Goal: Use online tool/utility

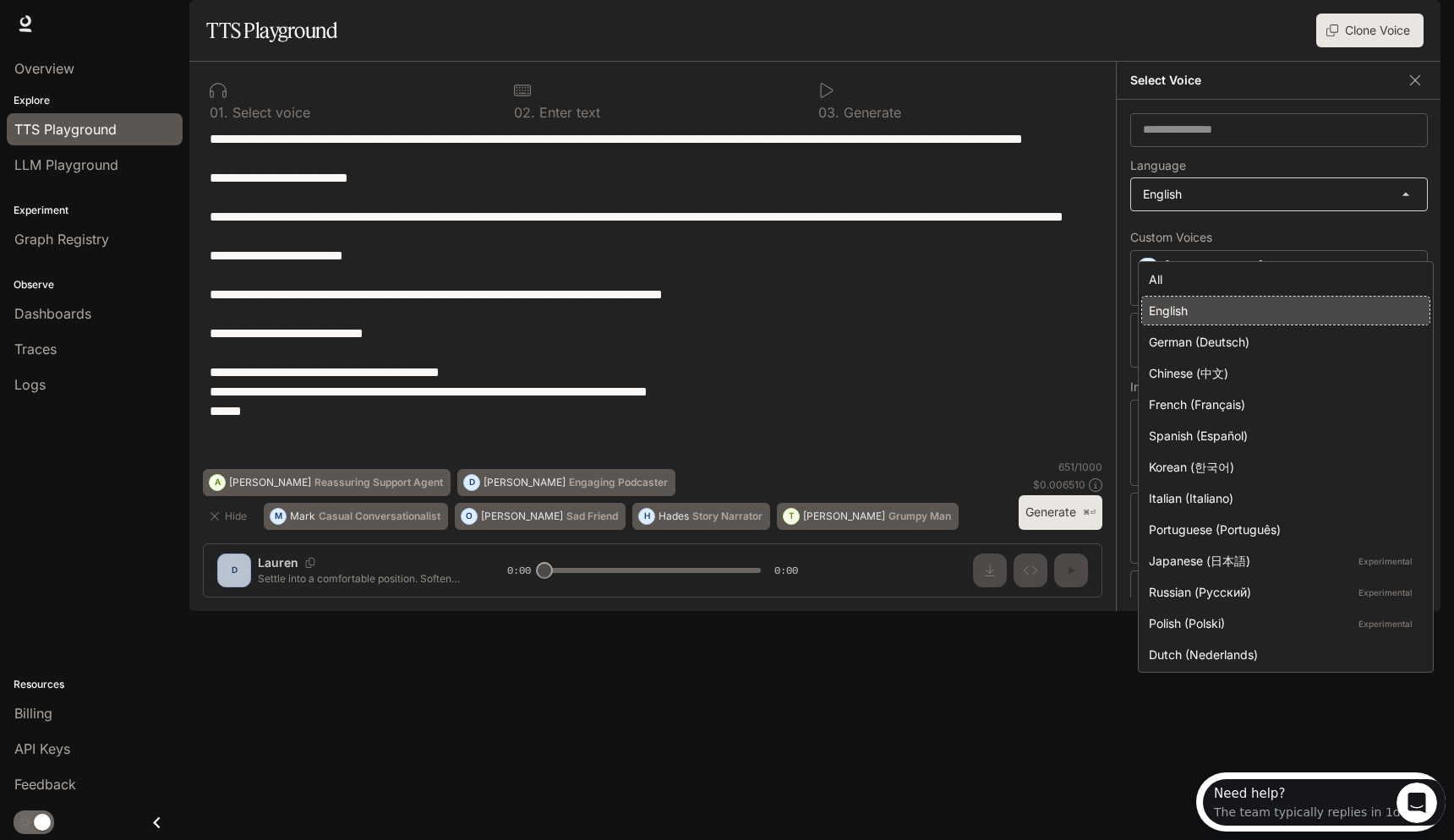
click at [1247, 235] on body "**********" at bounding box center [727, 427] width 1454 height 854
click at [1268, 202] on div at bounding box center [730, 420] width 1461 height 840
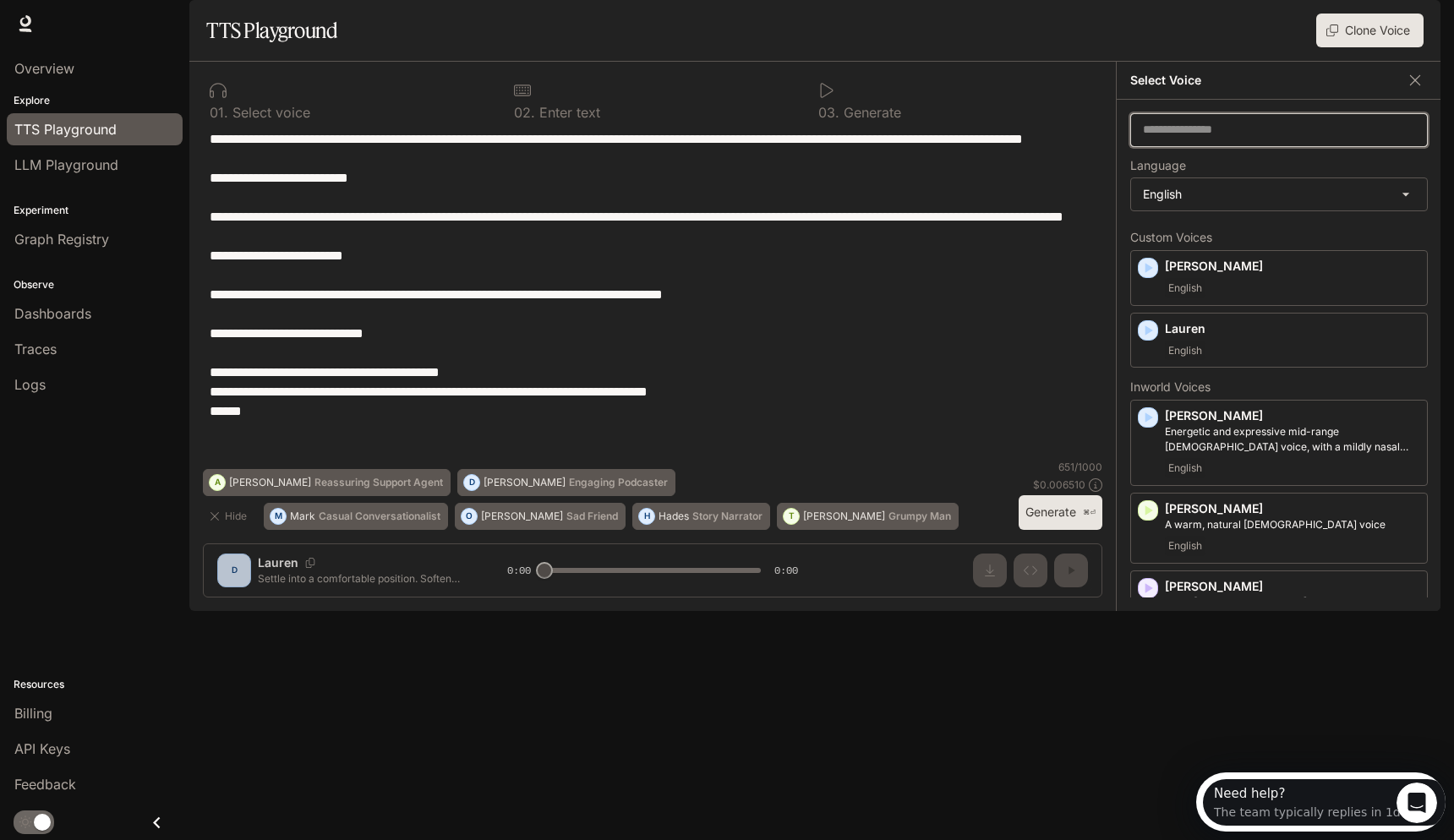
click at [1268, 138] on input "text" at bounding box center [1279, 129] width 296 height 17
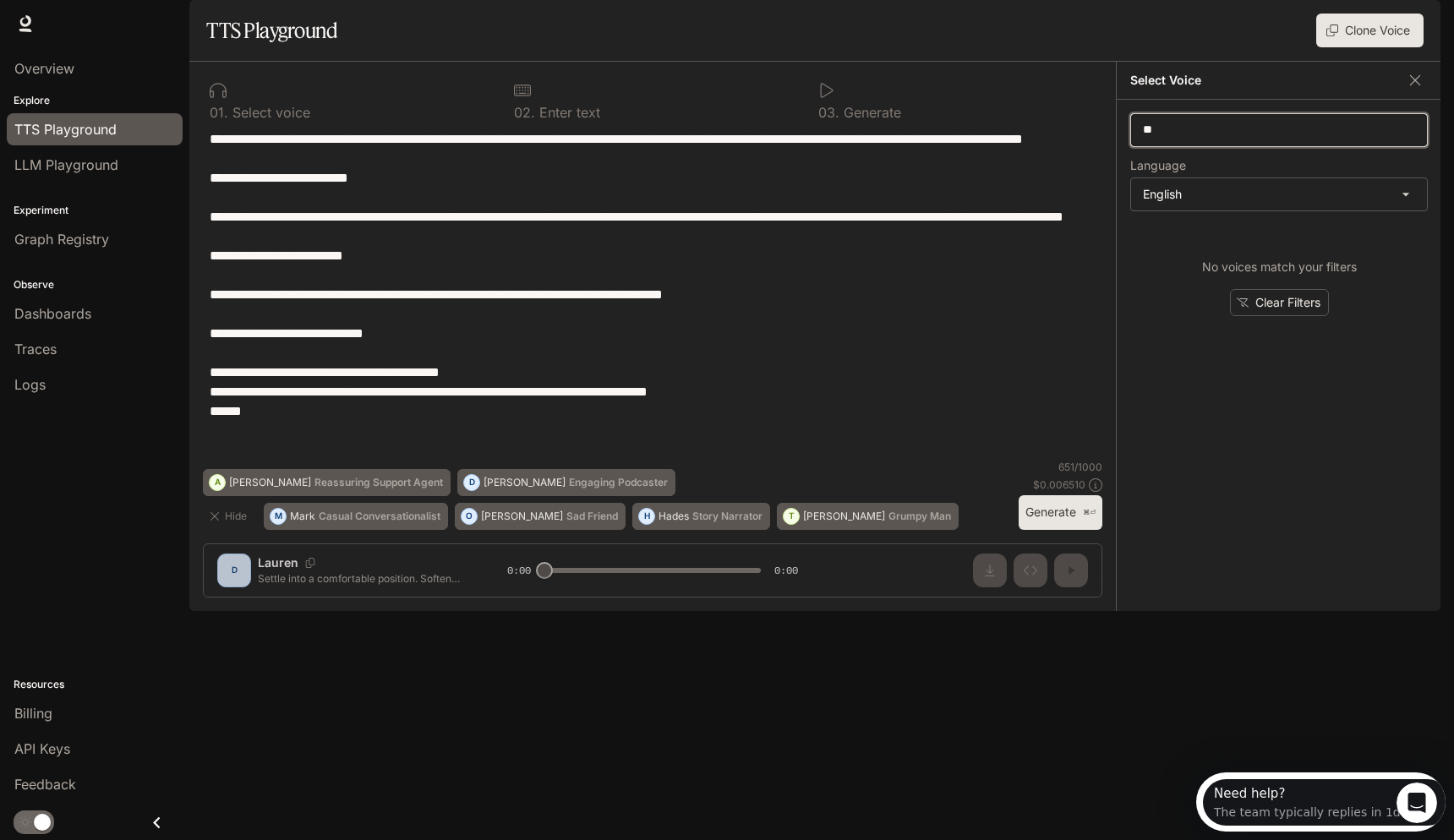
type input "*"
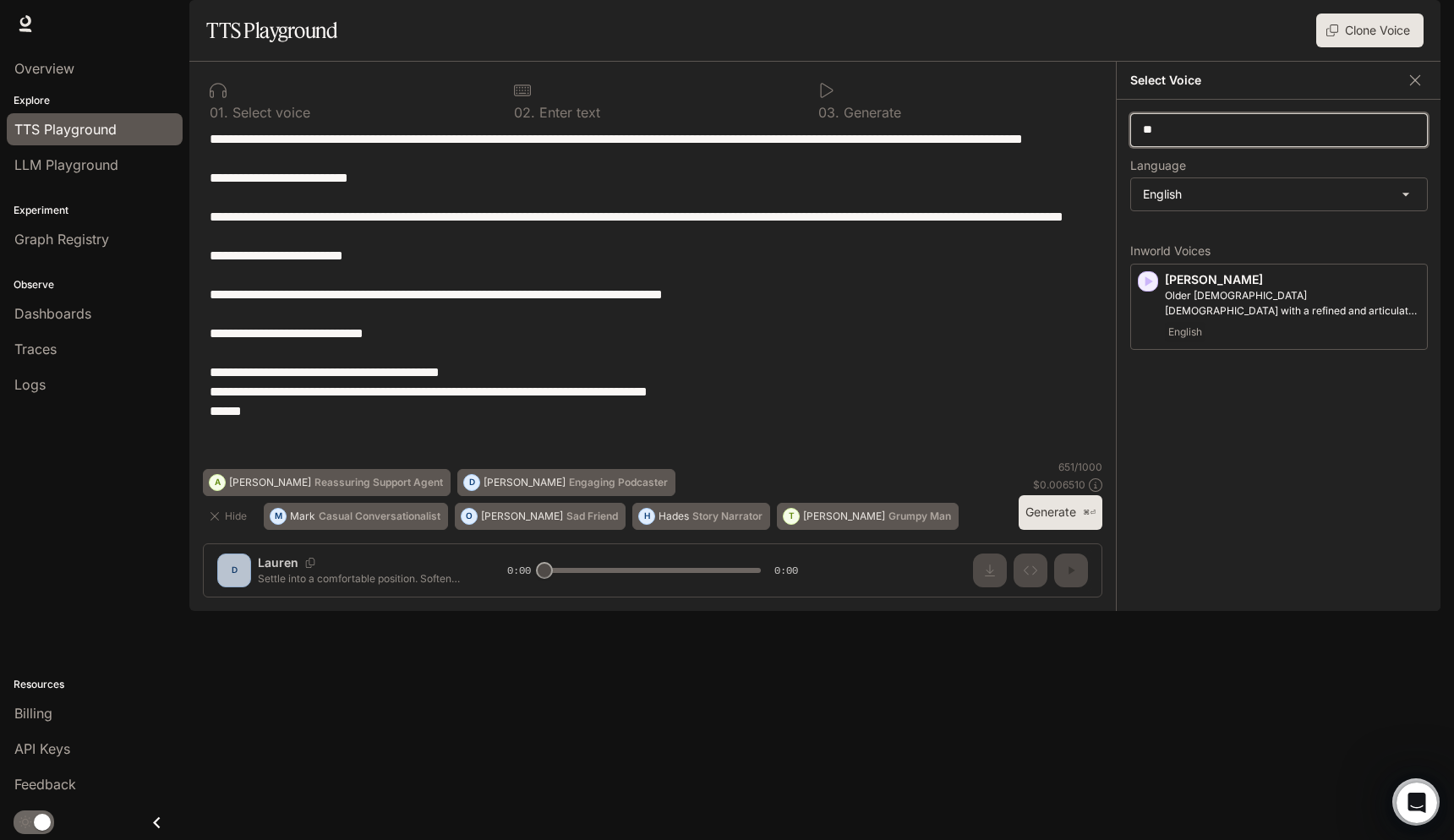
type input "*"
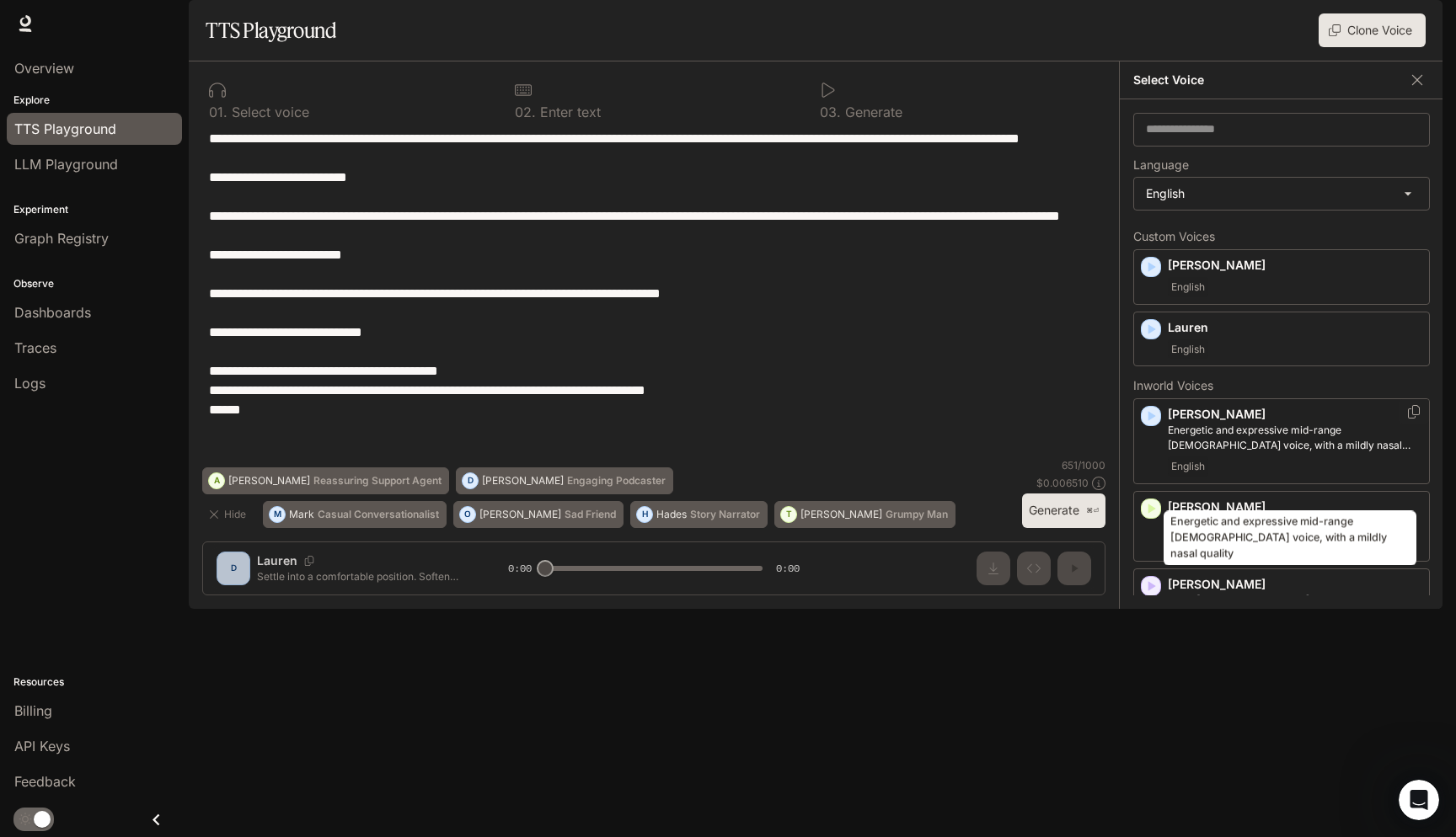
click at [1189, 453] on p "Energetic and expressive mid-range male voice, with a mildly nasal quality" at bounding box center [1295, 437] width 254 height 31
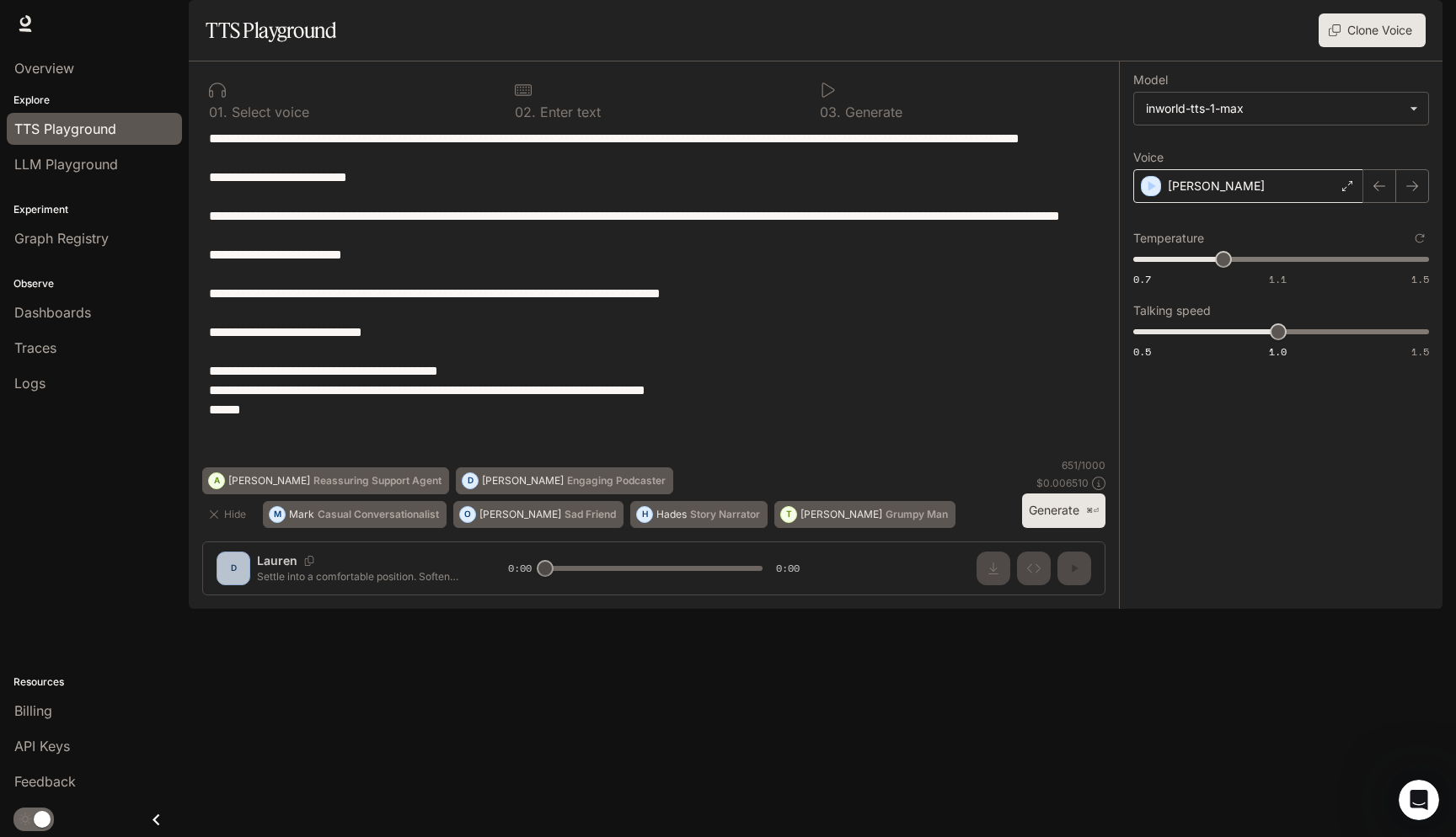
click at [1303, 203] on div "Alex" at bounding box center [1249, 186] width 231 height 33
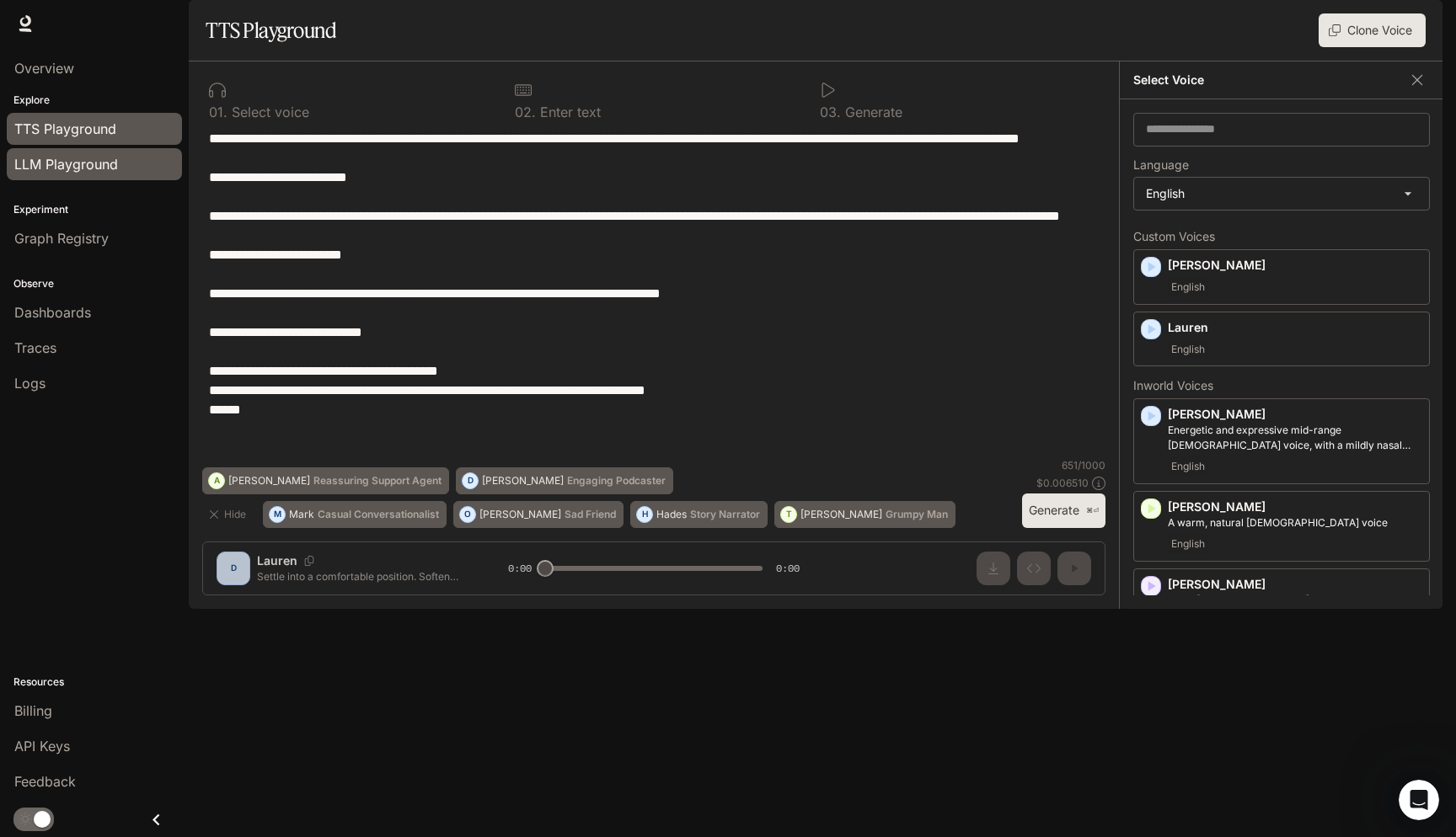
click at [111, 165] on span "LLM Playground" at bounding box center [66, 164] width 103 height 21
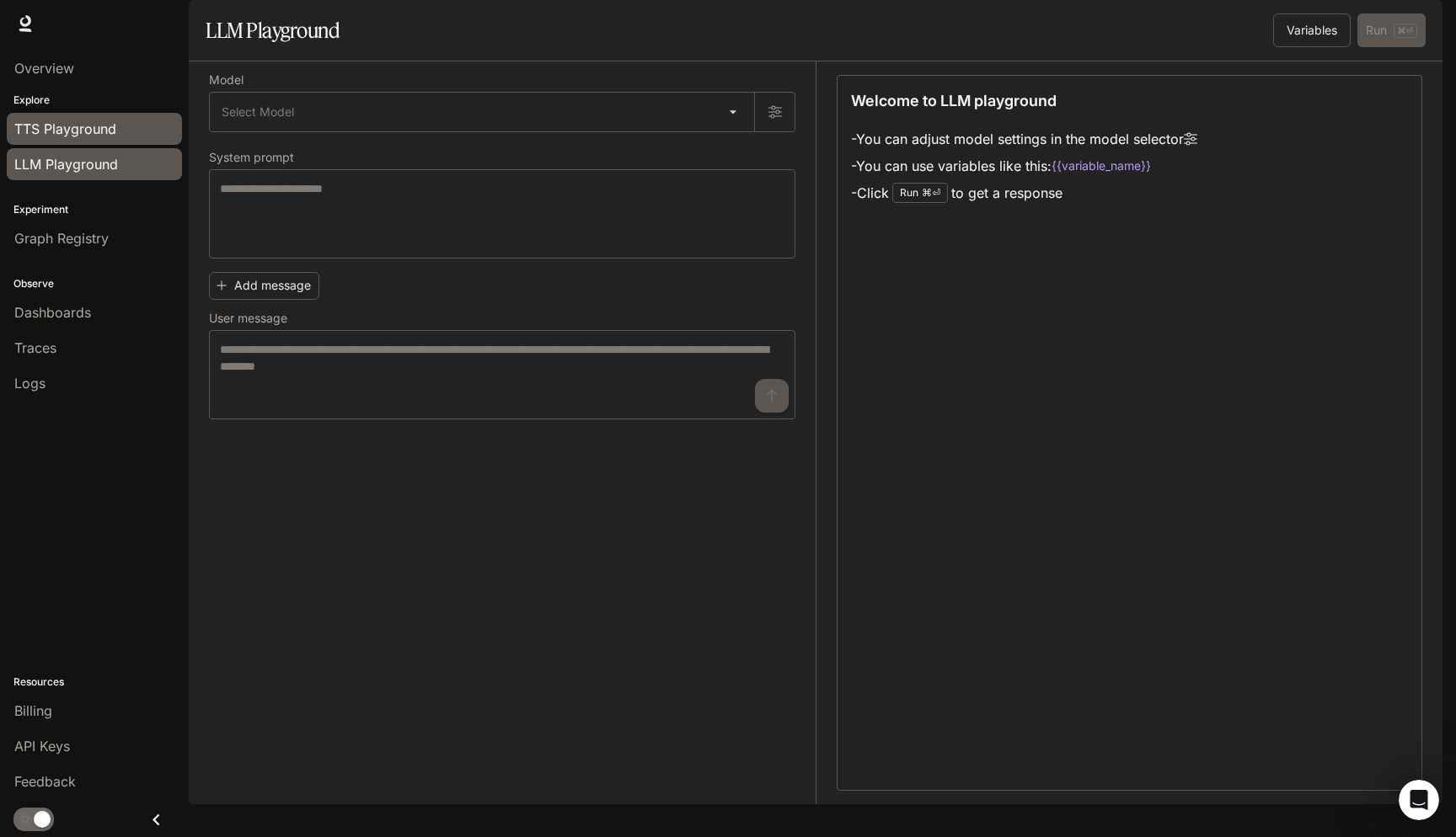
click at [123, 141] on link "TTS Playground" at bounding box center [95, 129] width 175 height 32
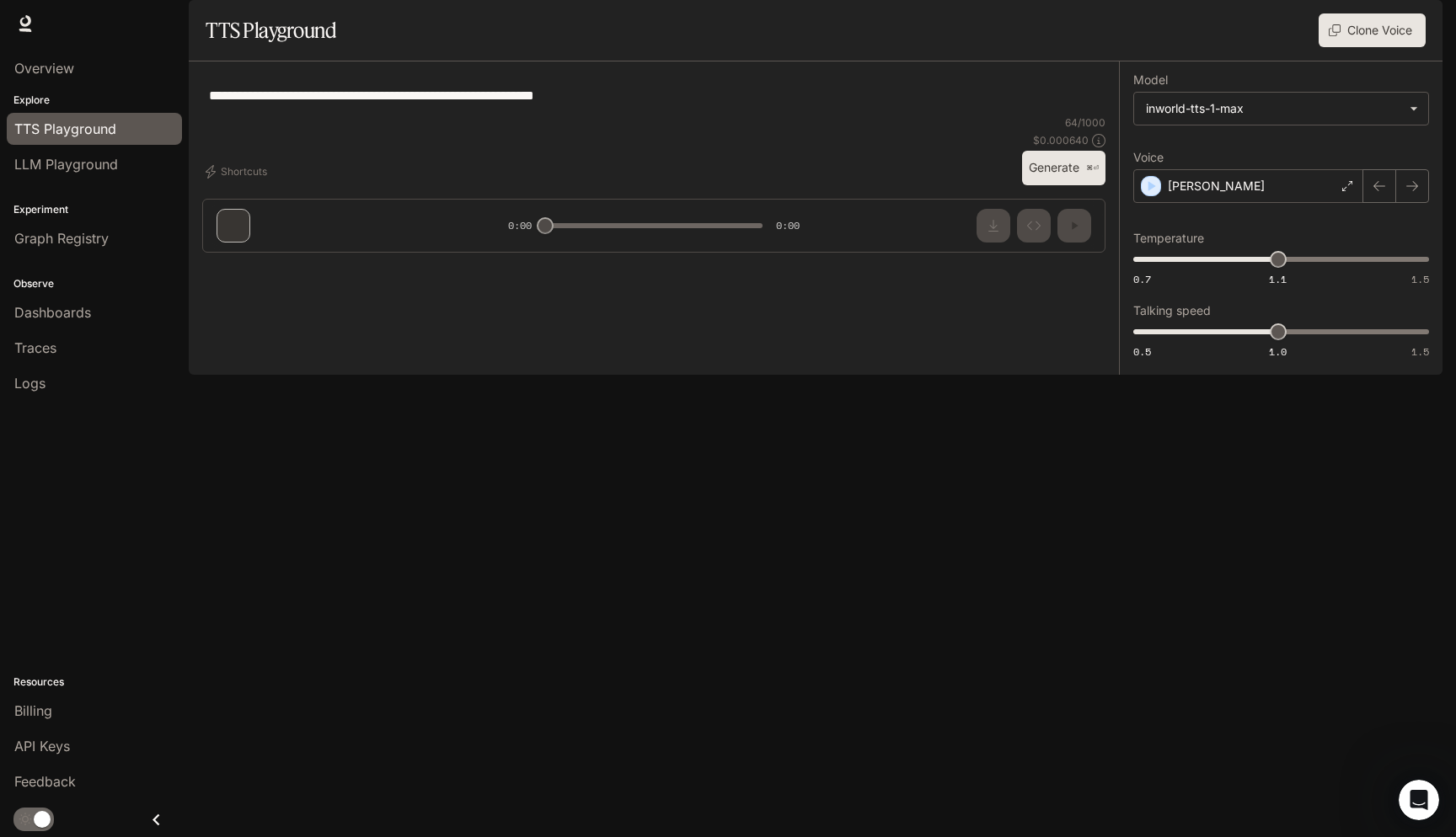
type textarea "**********"
type input "****"
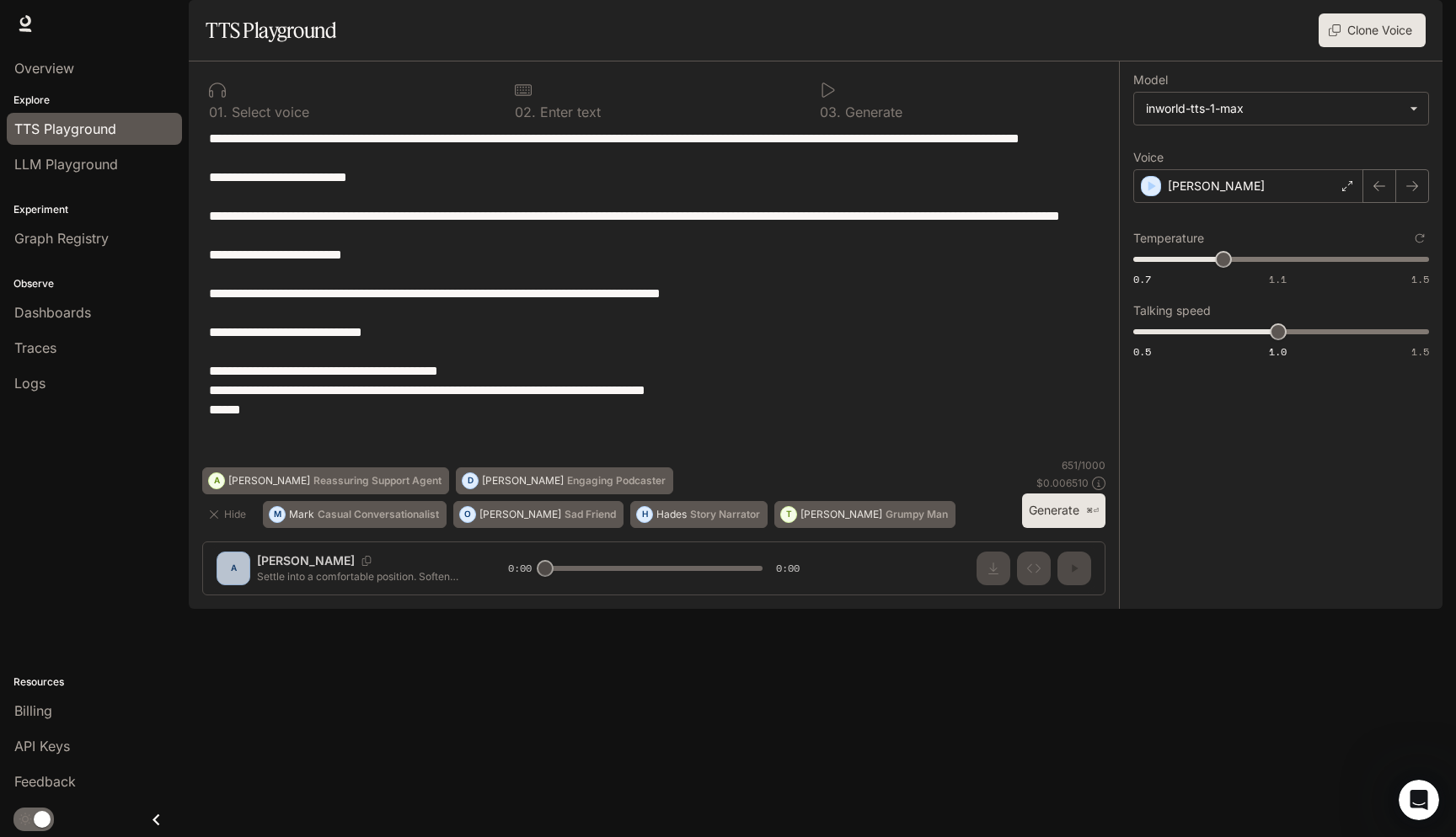
click at [474, 0] on div "Runtime Runtime Documentation Documentation" at bounding box center [728, 24] width 1456 height 47
click at [1331, 203] on div "Alex" at bounding box center [1249, 186] width 231 height 33
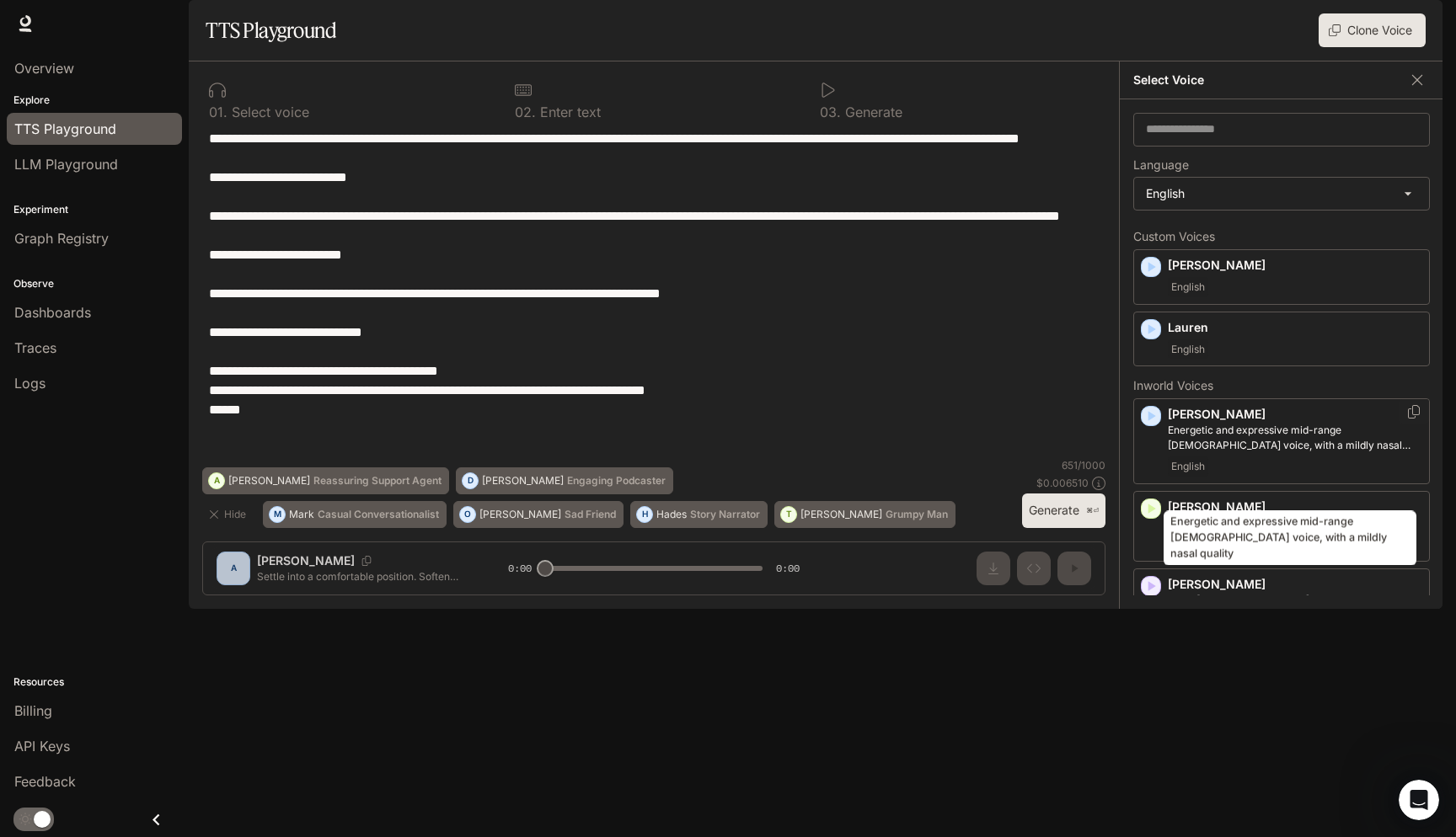
click at [1325, 453] on p "Energetic and expressive mid-range male voice, with a mildly nasal quality" at bounding box center [1295, 437] width 254 height 31
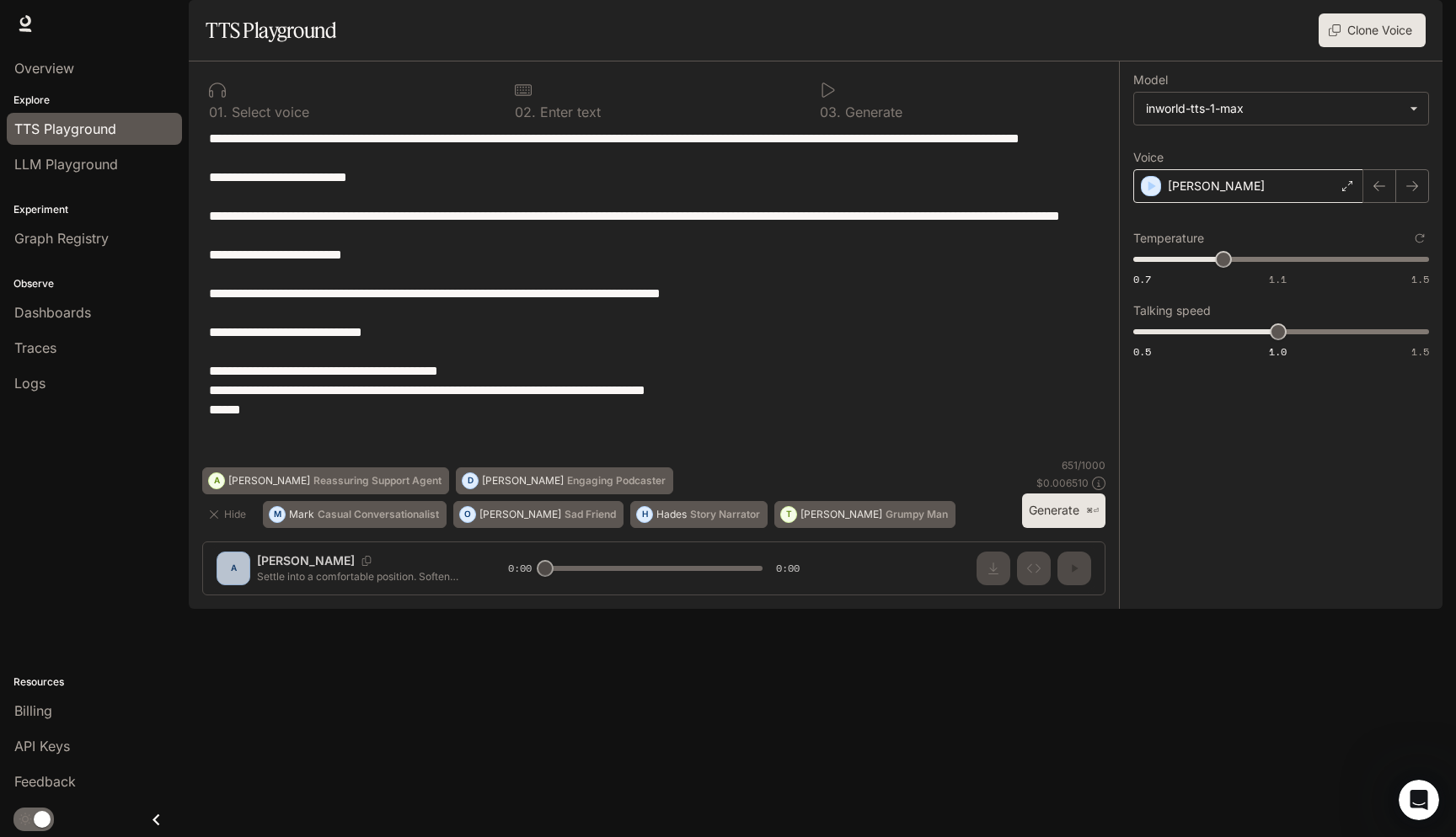
click at [1345, 203] on div "Alex" at bounding box center [1249, 186] width 231 height 33
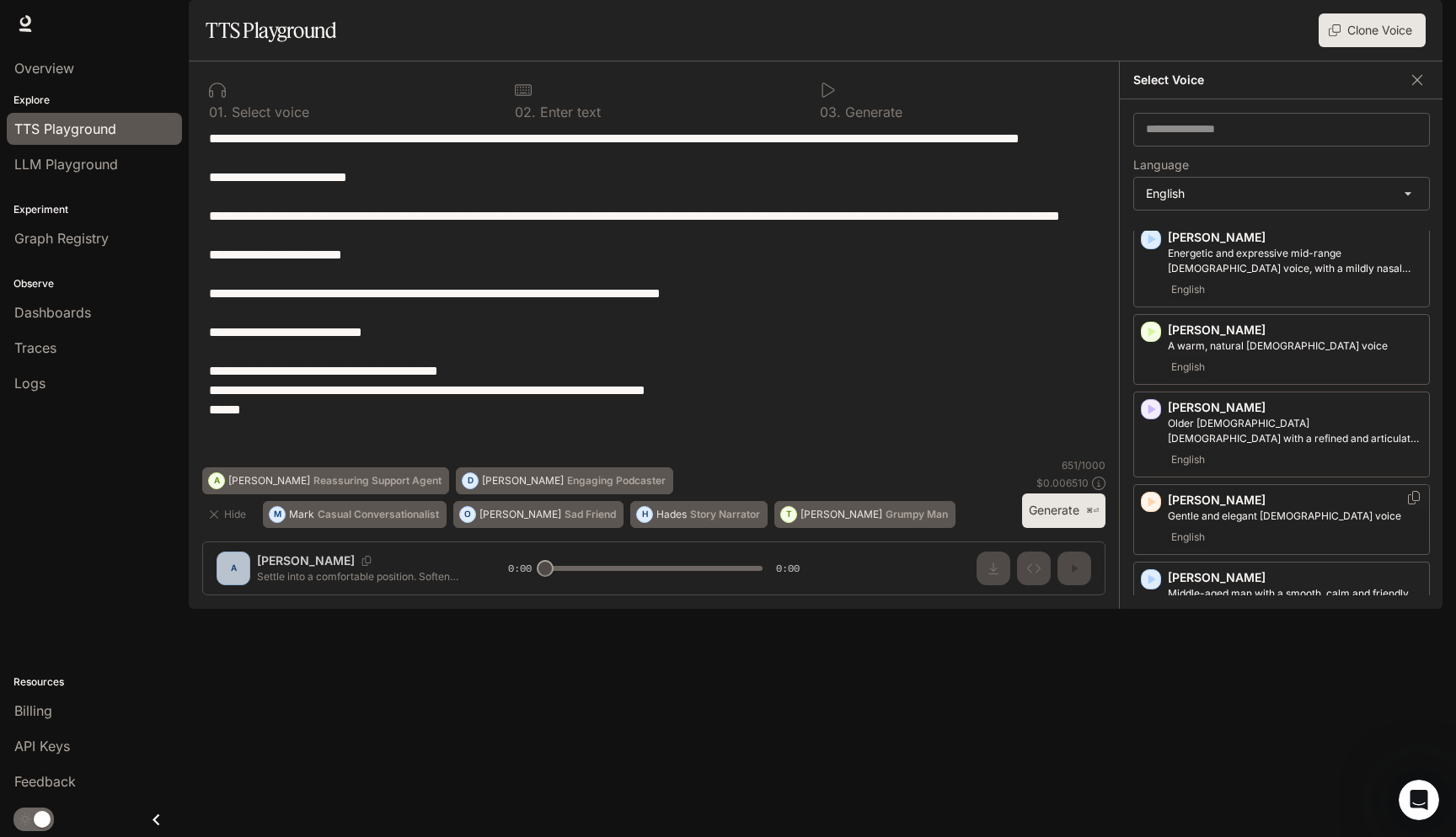
scroll to position [150, 0]
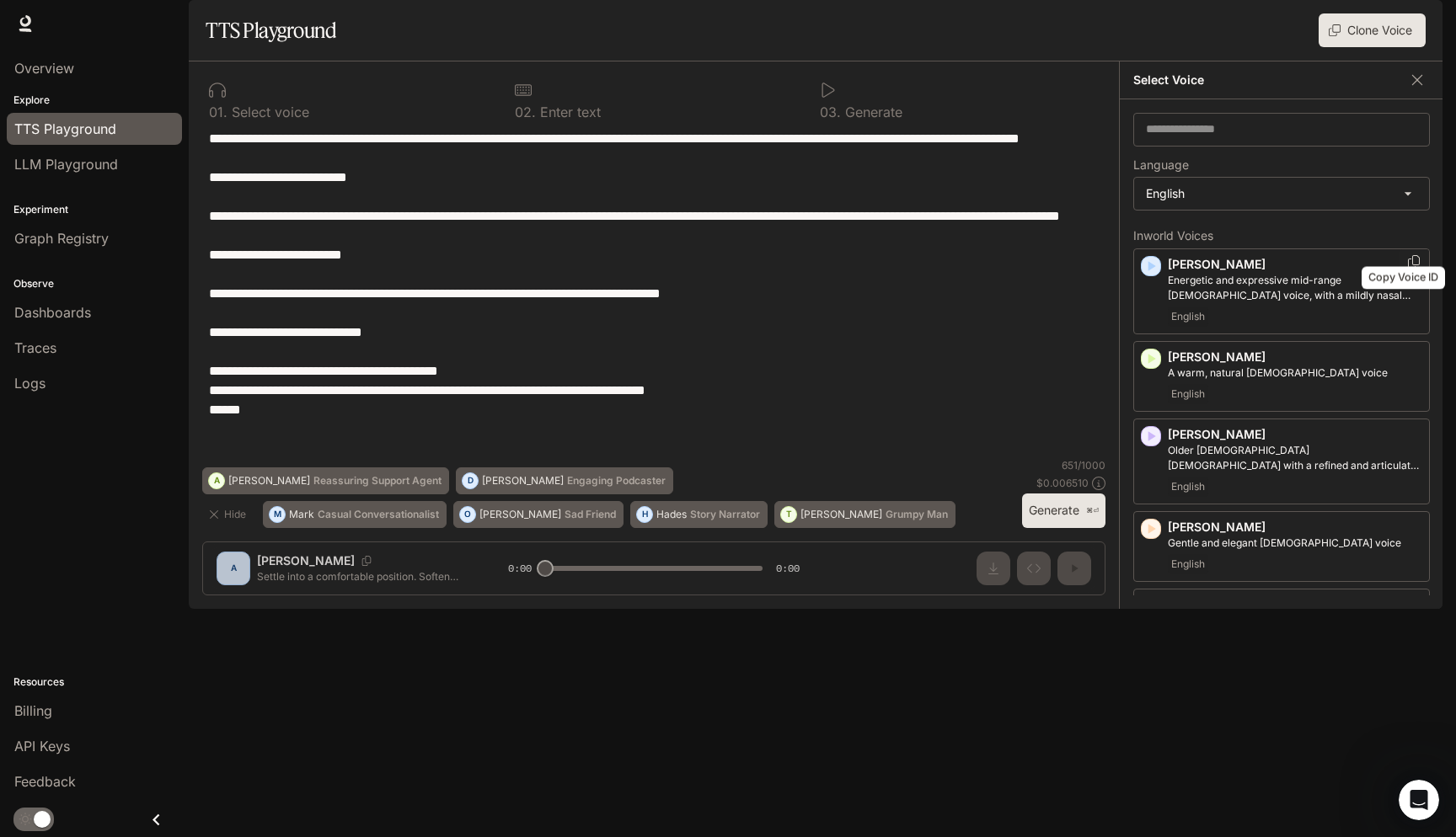
click at [1408, 269] on icon "Copy Voice ID" at bounding box center [1414, 262] width 12 height 14
click at [1406, 361] on icon "Copy Voice ID" at bounding box center [1414, 354] width 17 height 14
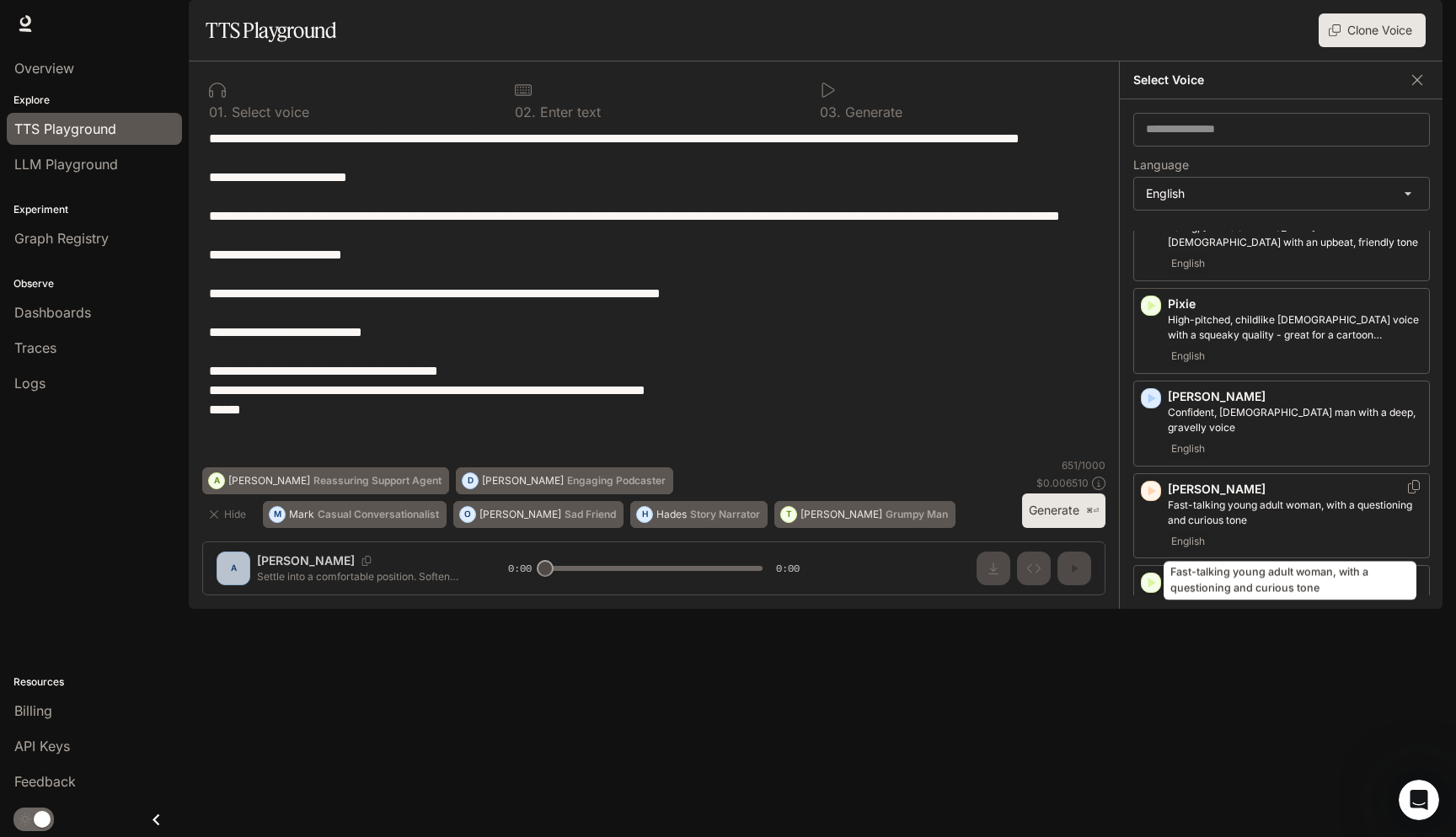
scroll to position [991, 0]
